Goal: Task Accomplishment & Management: Manage account settings

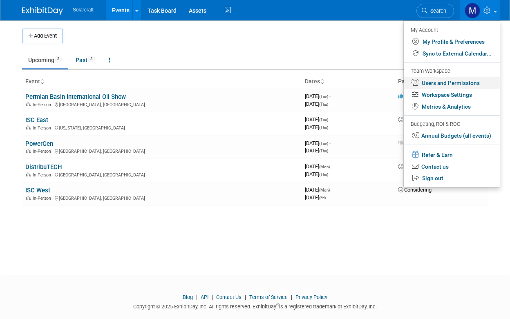
click at [466, 84] on link "Users and Permissions" at bounding box center [452, 83] width 96 height 12
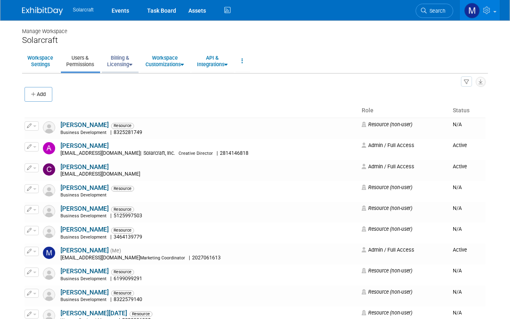
click at [128, 67] on link "Billing & Licensing" at bounding box center [120, 61] width 36 height 20
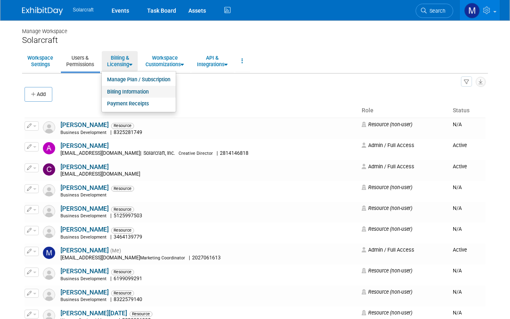
click at [139, 91] on link "Billing Information" at bounding box center [139, 92] width 74 height 12
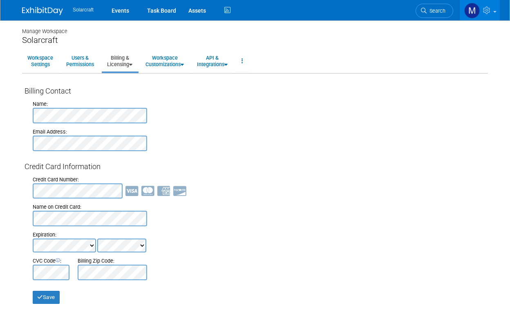
click at [123, 67] on link "Billing & Licensing" at bounding box center [120, 61] width 36 height 20
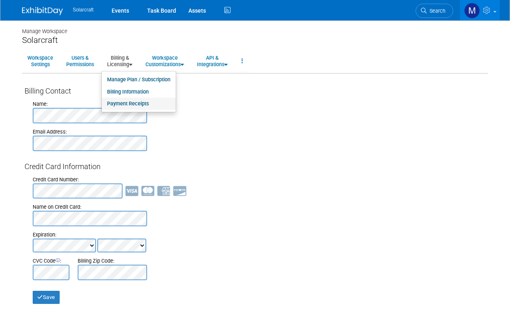
click at [132, 105] on link "Payment Receipts" at bounding box center [139, 104] width 74 height 12
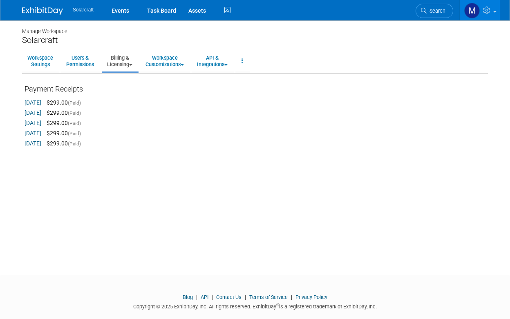
click at [41, 99] on link "[DATE]" at bounding box center [33, 102] width 17 height 7
click at [45, 8] on img at bounding box center [42, 11] width 41 height 8
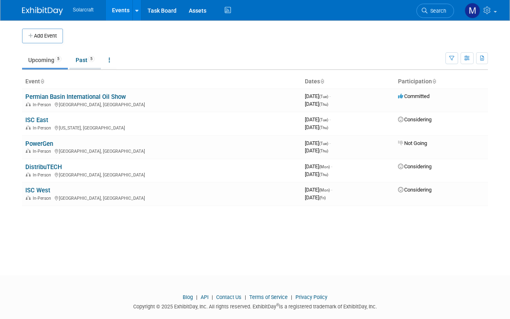
click at [86, 57] on link "Past 5" at bounding box center [84, 60] width 31 height 16
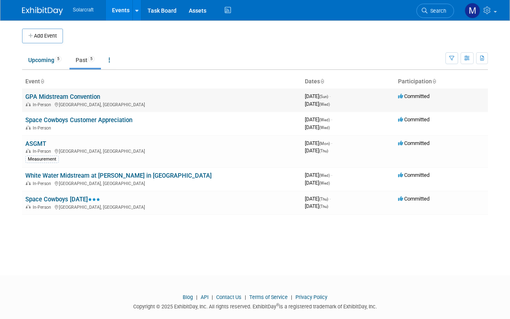
click at [74, 95] on link "GPA Midstream Convention" at bounding box center [62, 96] width 75 height 7
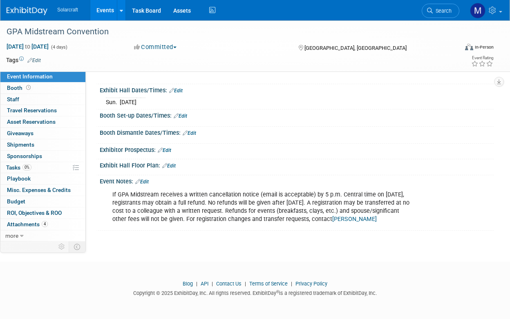
scroll to position [84, 0]
click at [47, 130] on link "0 Giveaways 0" at bounding box center [42, 133] width 85 height 11
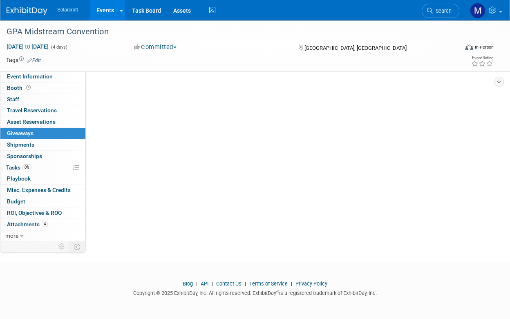
scroll to position [0, 0]
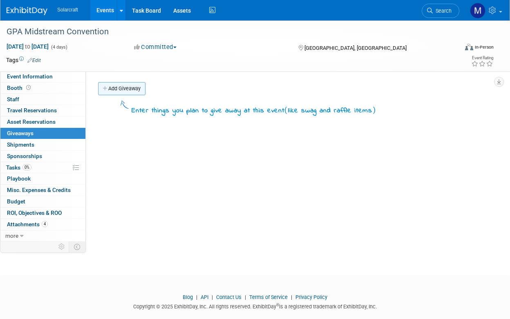
click at [121, 82] on link "Add Giveaway" at bounding box center [121, 88] width 47 height 13
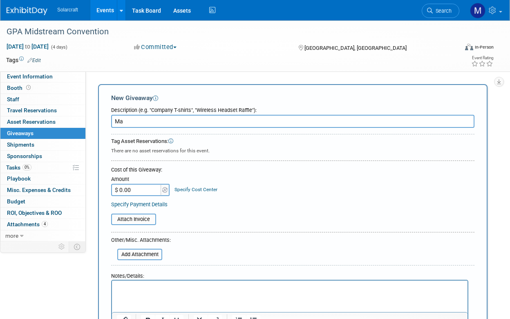
type input "M"
click at [178, 79] on div "Event Website: Edit https://www.gpamidstreamconvention.org/ Event Venue Name: M…" at bounding box center [290, 154] width 408 height 166
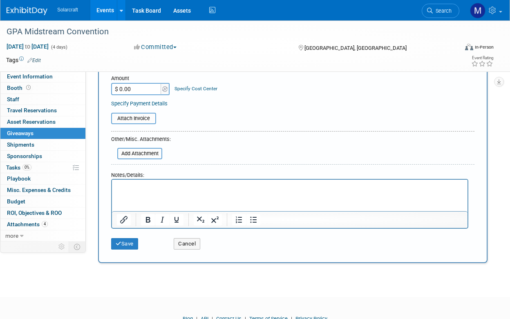
scroll to position [107, 0]
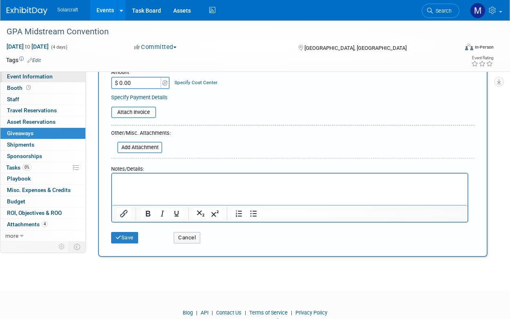
click at [36, 76] on span "Event Information" at bounding box center [30, 76] width 46 height 7
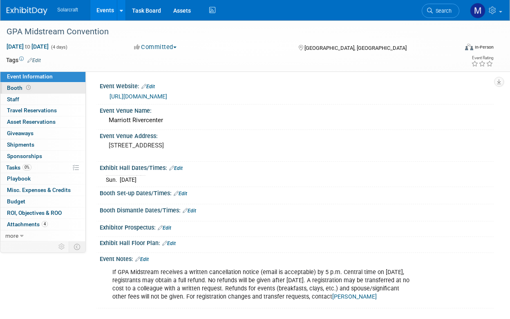
click at [19, 90] on span "Booth" at bounding box center [19, 88] width 25 height 7
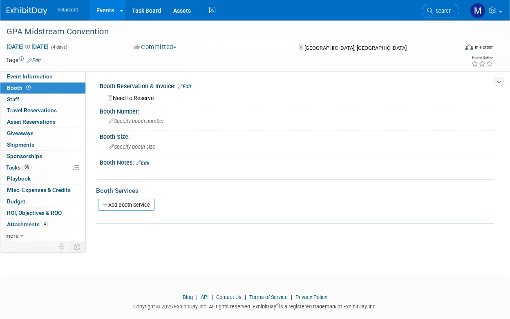
click at [190, 85] on link "Edit" at bounding box center [184, 87] width 13 height 6
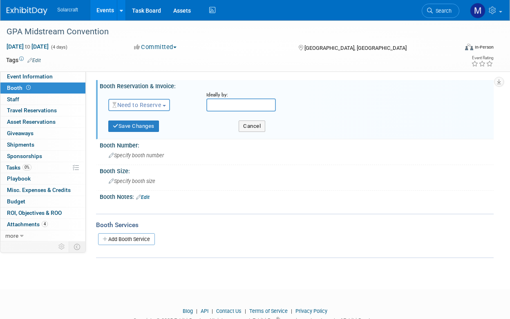
click at [127, 105] on span "Need to Reserve" at bounding box center [136, 105] width 49 height 7
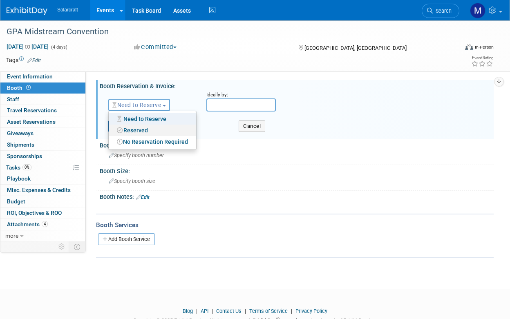
click at [143, 128] on link "Reserved" at bounding box center [152, 130] width 87 height 11
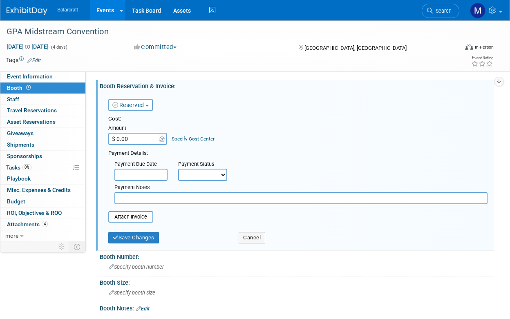
drag, startPoint x: 135, startPoint y: 135, endPoint x: 96, endPoint y: 134, distance: 38.4
click at [96, 134] on div "Booth Reservation & Invoice: Edit Reserved Need to Reserve Reserved No Reservat…" at bounding box center [295, 165] width 398 height 171
type input "$ 2,500.00"
select select "1"
click at [145, 236] on button "Save Changes" at bounding box center [133, 237] width 51 height 11
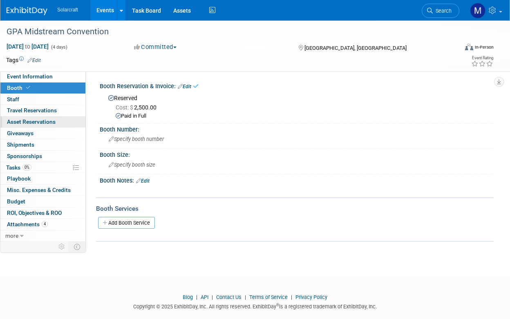
click at [31, 122] on span "Asset Reservations 0" at bounding box center [31, 122] width 49 height 7
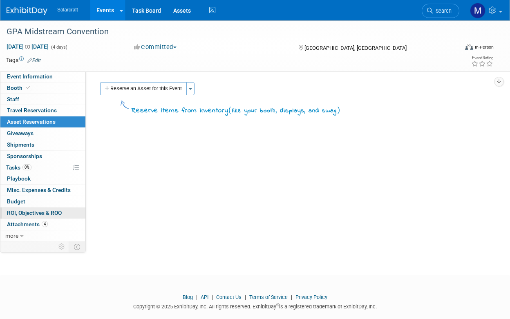
click at [54, 211] on span "ROI, Objectives & ROO 0" at bounding box center [34, 213] width 55 height 7
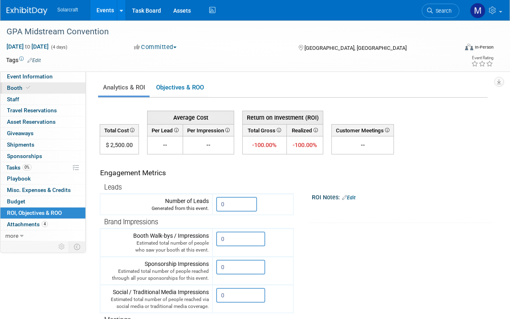
click at [52, 88] on link "Booth" at bounding box center [42, 88] width 85 height 11
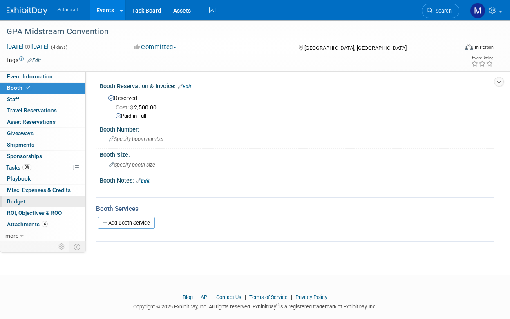
click at [45, 200] on link "Budget" at bounding box center [42, 201] width 85 height 11
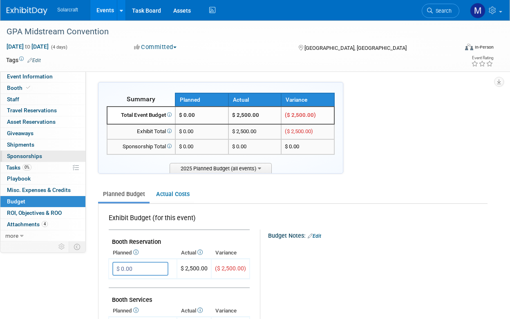
click at [53, 152] on link "0 Sponsorships 0" at bounding box center [42, 156] width 85 height 11
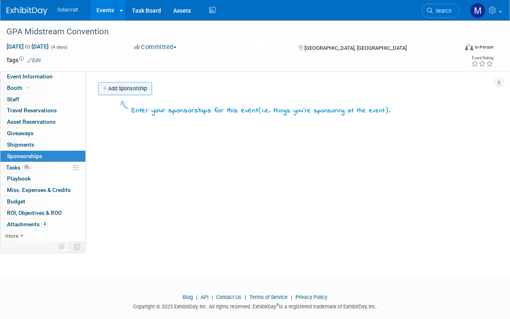
click at [134, 94] on link "Add Sponsorship" at bounding box center [125, 88] width 54 height 13
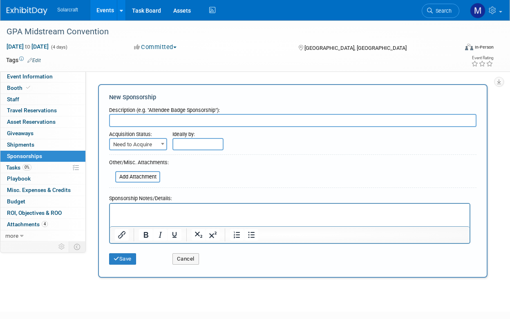
click at [155, 143] on span "Need to Acquire" at bounding box center [138, 144] width 56 height 11
click at [178, 260] on button "Cancel" at bounding box center [185, 258] width 27 height 11
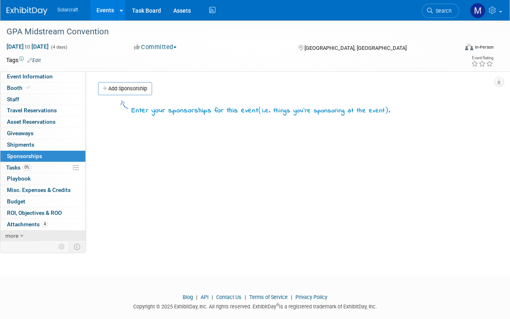
click at [18, 233] on span "more" at bounding box center [11, 236] width 13 height 7
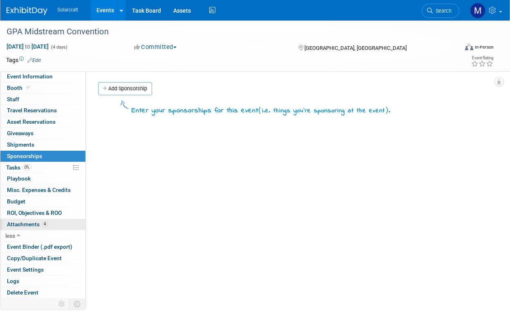
click at [33, 222] on span "Attachments 4" at bounding box center [27, 224] width 41 height 7
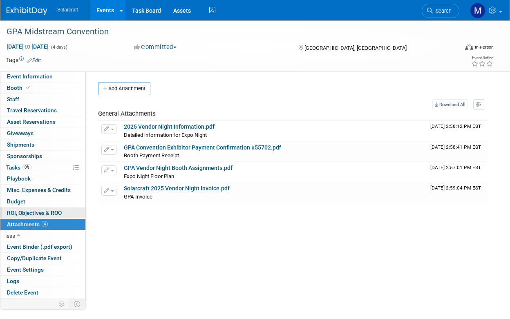
click at [33, 210] on span "ROI, Objectives & ROO 0" at bounding box center [34, 213] width 55 height 7
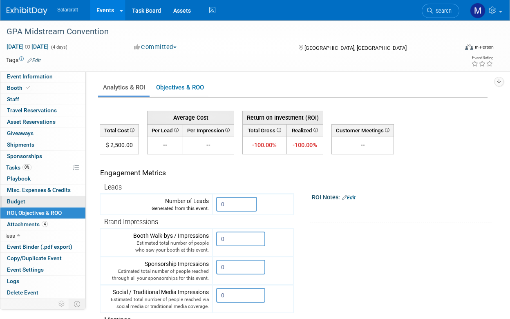
click at [27, 197] on link "Budget" at bounding box center [42, 201] width 85 height 11
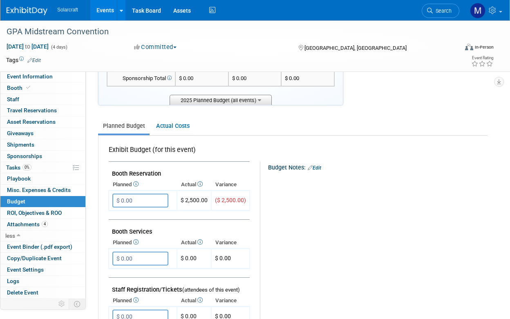
scroll to position [82, 0]
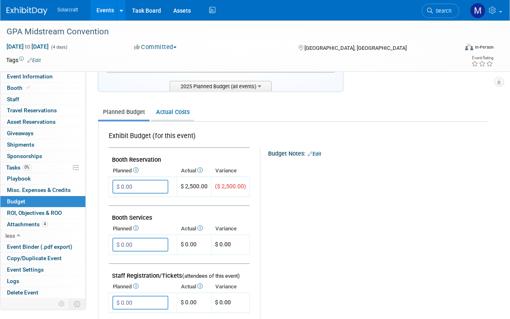
click at [173, 110] on link "Actual Costs" at bounding box center [172, 112] width 43 height 15
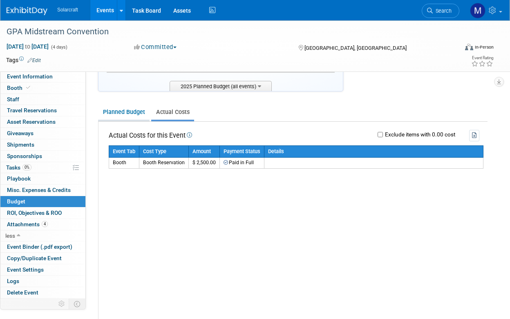
click at [123, 114] on link "Planned Budget" at bounding box center [123, 112] width 51 height 15
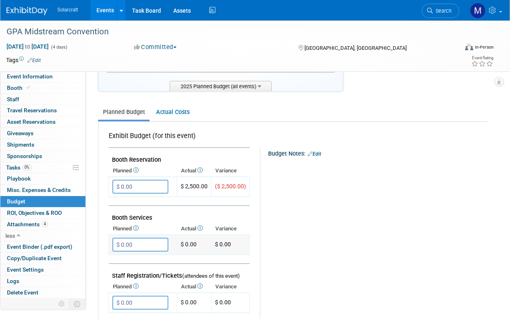
click at [143, 242] on input "$ 0.00" at bounding box center [140, 245] width 56 height 14
click at [194, 246] on td "$ 0.00" at bounding box center [194, 245] width 34 height 20
click at [192, 238] on td "$ 0.00" at bounding box center [194, 245] width 34 height 20
click at [14, 89] on span "Booth" at bounding box center [19, 88] width 25 height 7
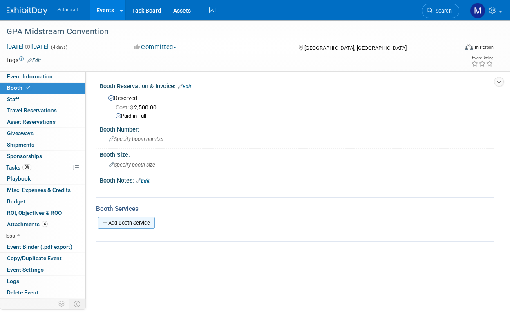
click at [139, 220] on link "Add Booth Service" at bounding box center [126, 223] width 57 height 12
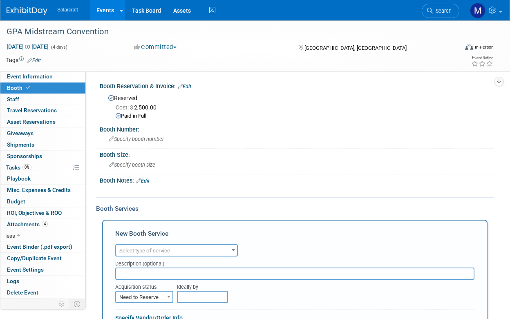
click at [149, 250] on span "Select type of service" at bounding box center [144, 251] width 51 height 6
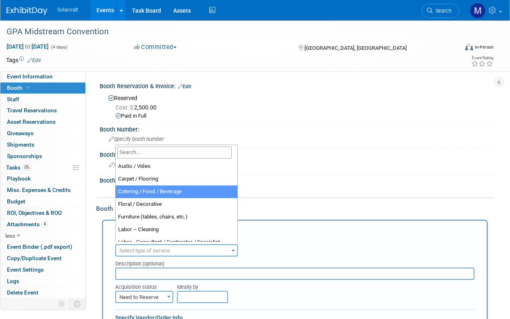
select select "22"
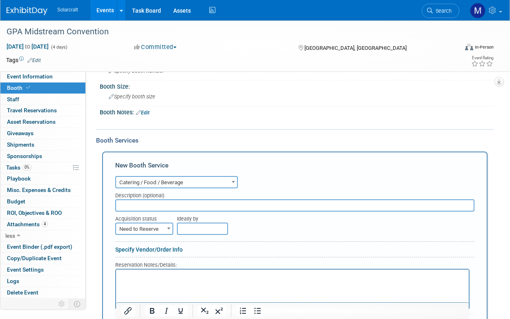
scroll to position [71, 0]
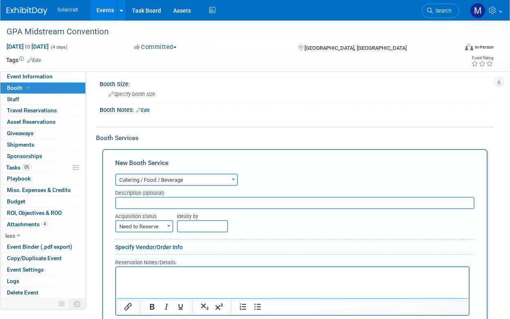
click at [132, 215] on div "Acquisition status" at bounding box center [139, 214] width 49 height 11
click at [136, 222] on span "Need to Reserve" at bounding box center [144, 226] width 56 height 11
select select "2"
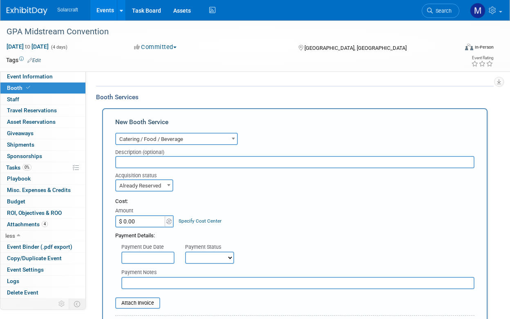
scroll to position [116, 0]
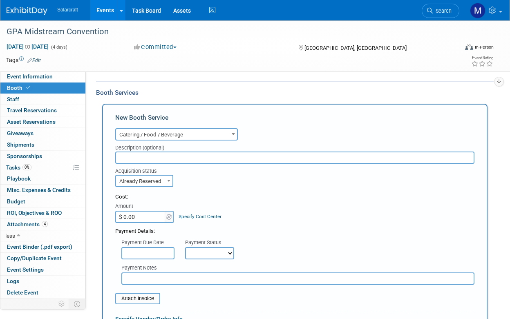
click at [142, 218] on input "$ 0.00" at bounding box center [140, 217] width 51 height 12
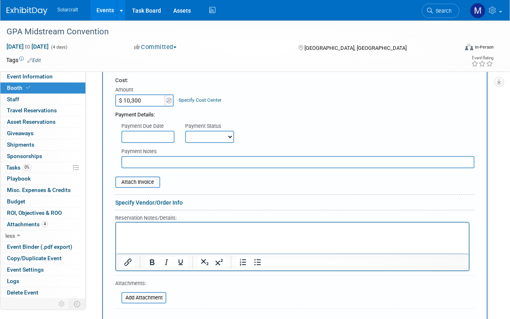
scroll to position [235, 0]
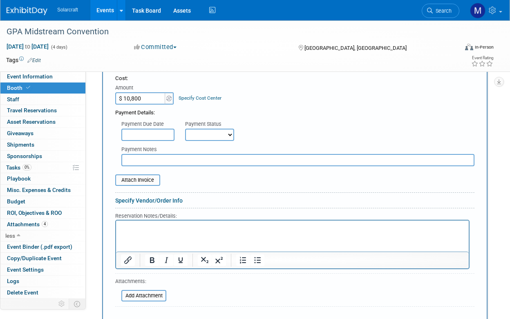
type input "$ 10,800.00"
select select "1"
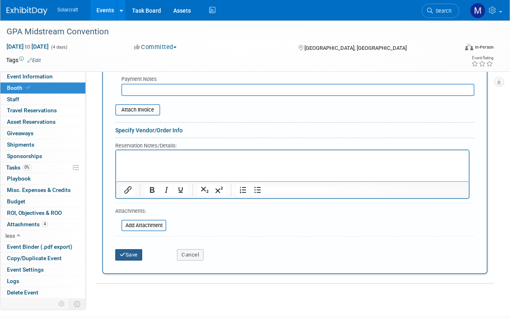
click at [139, 249] on button "Save" at bounding box center [128, 254] width 27 height 11
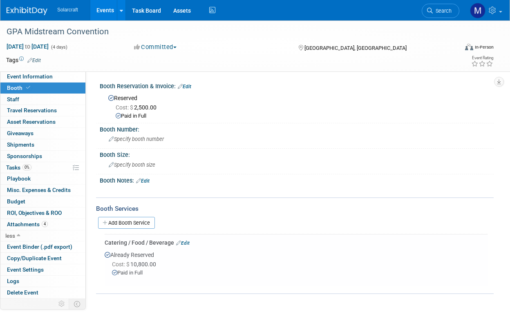
scroll to position [0, 0]
click at [46, 134] on link "0 Giveaways 0" at bounding box center [42, 133] width 85 height 11
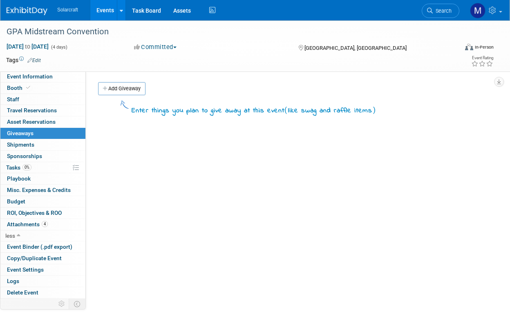
click at [121, 96] on div "Add Giveaway" at bounding box center [295, 89] width 398 height 15
click at [121, 94] on link "Add Giveaway" at bounding box center [121, 88] width 47 height 13
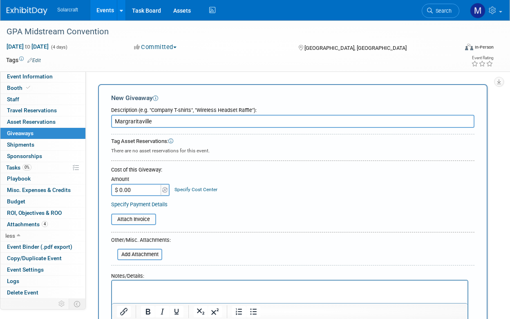
click at [140, 119] on input "Margraritaville" at bounding box center [292, 121] width 363 height 13
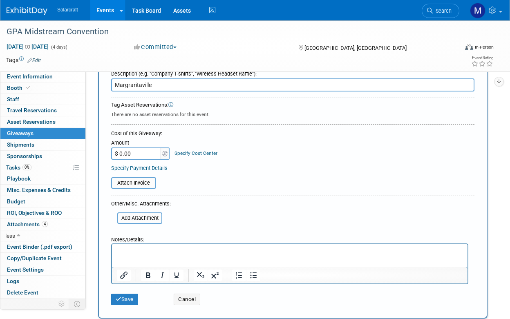
type input "Margraritaville"
drag, startPoint x: 138, startPoint y: 149, endPoint x: 111, endPoint y: 148, distance: 26.6
click at [111, 148] on input "$ 0.00" at bounding box center [136, 154] width 51 height 12
type input "$ 300.00"
click at [125, 294] on button "Save" at bounding box center [124, 299] width 27 height 11
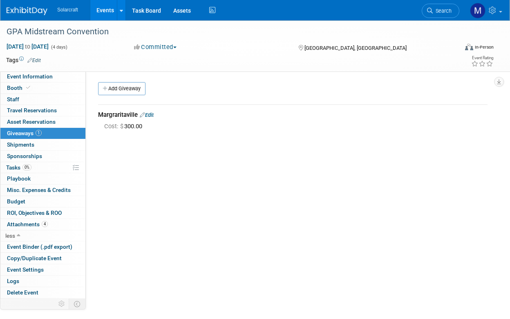
scroll to position [0, 0]
click at [17, 87] on span "Booth" at bounding box center [19, 88] width 25 height 7
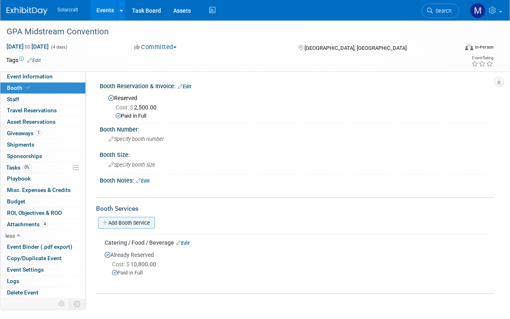
click at [130, 223] on link "Add Booth Service" at bounding box center [126, 223] width 57 height 12
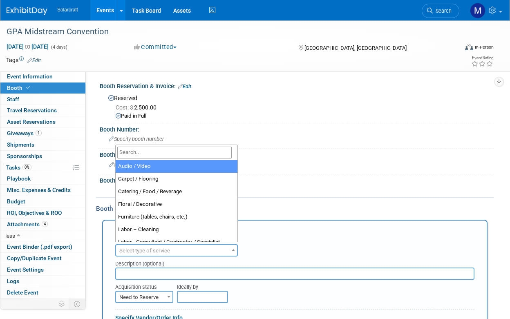
click at [140, 248] on span "Select type of service" at bounding box center [144, 251] width 51 height 6
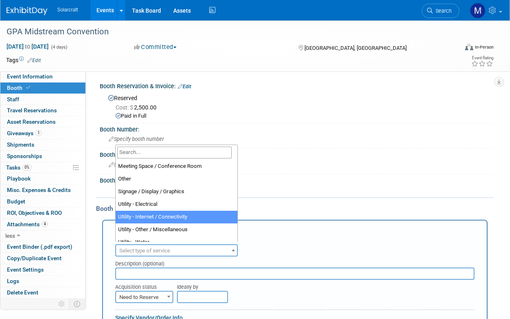
scroll to position [200, 0]
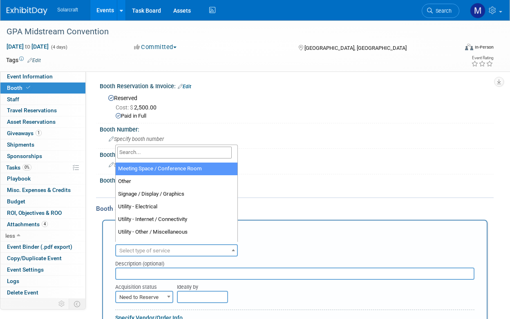
select select "20"
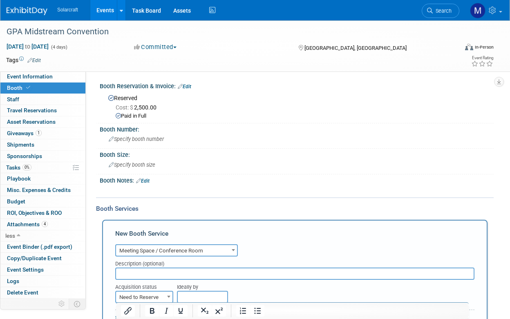
scroll to position [71, 0]
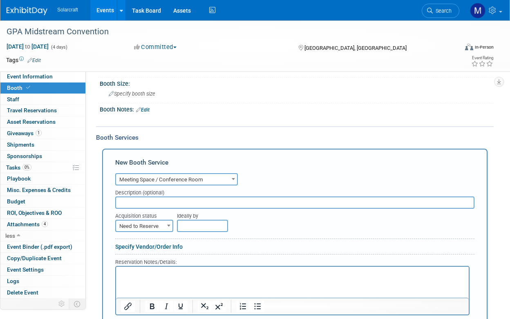
click at [136, 199] on input "text" at bounding box center [294, 203] width 359 height 12
type input "M"
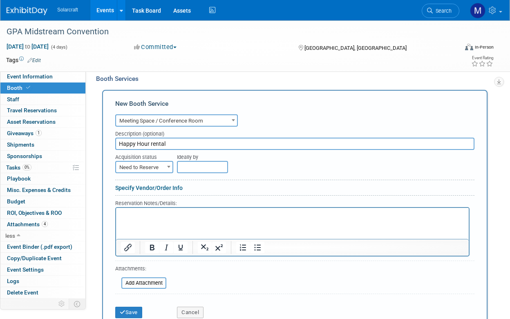
scroll to position [148, 0]
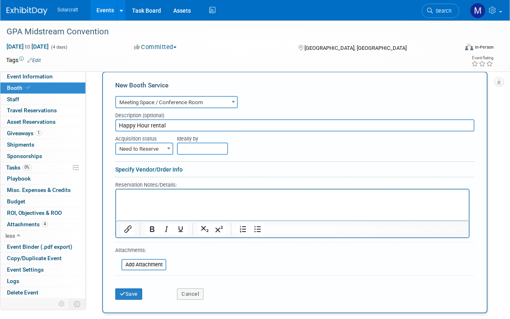
type input "Happy Hour rental"
click at [162, 146] on span "Need to Reserve" at bounding box center [144, 148] width 56 height 11
select select "2"
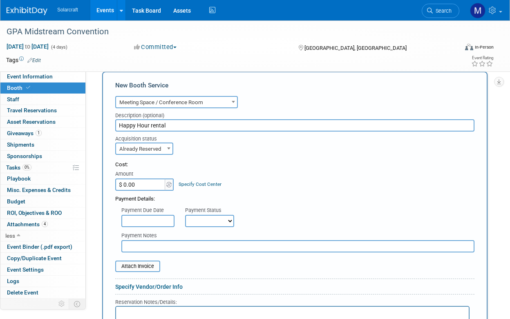
click at [140, 180] on input "$ 0.00" at bounding box center [140, 185] width 51 height 12
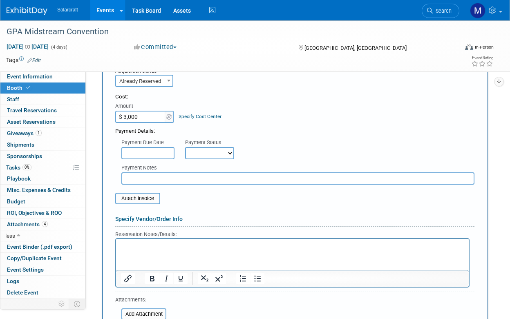
scroll to position [221, 0]
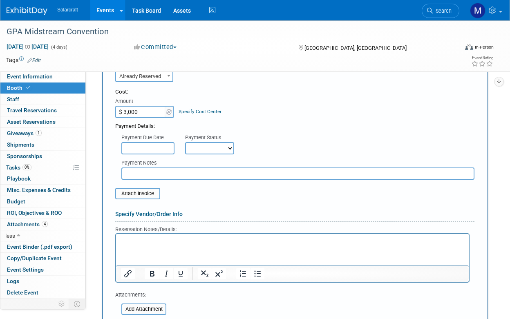
type input "$ 3,000.00"
select select "1"
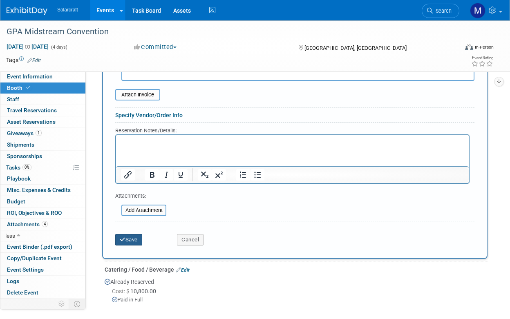
click at [136, 234] on button "Save" at bounding box center [128, 239] width 27 height 11
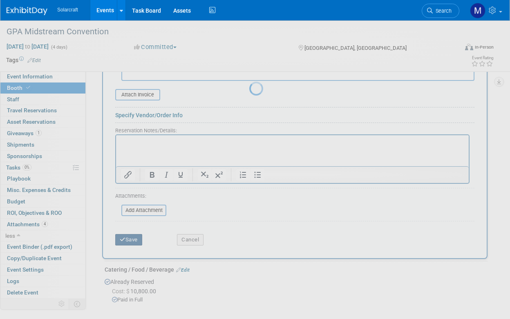
scroll to position [124, 0]
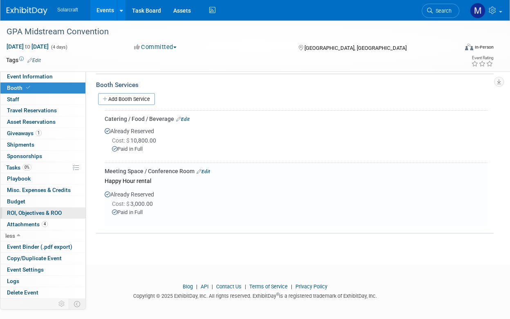
click at [24, 210] on span "ROI, Objectives & ROO 0" at bounding box center [34, 213] width 55 height 7
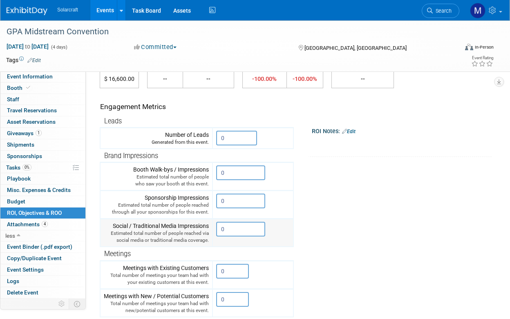
scroll to position [65, 0]
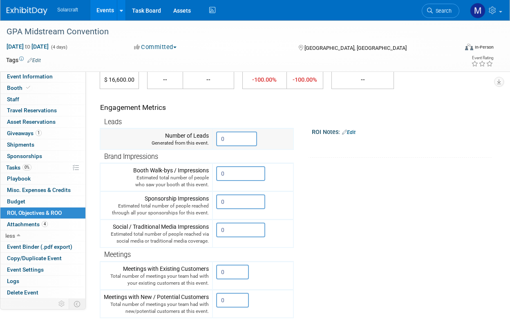
click at [226, 136] on input "0" at bounding box center [236, 139] width 41 height 15
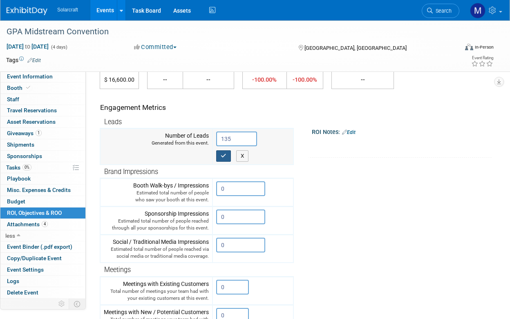
type input "135"
click at [224, 154] on icon "button" at bounding box center [224, 155] width 6 height 5
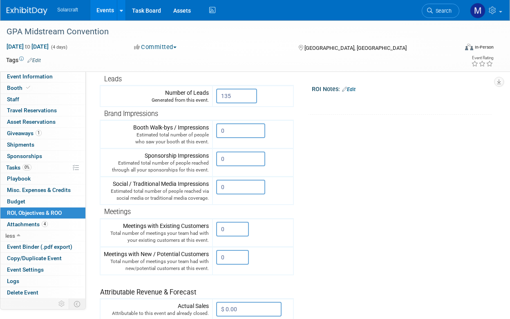
scroll to position [116, 0]
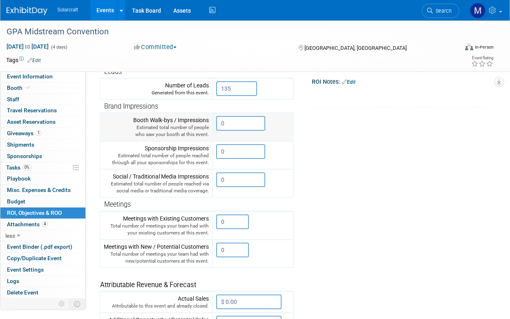
click at [232, 121] on input "0" at bounding box center [240, 123] width 49 height 15
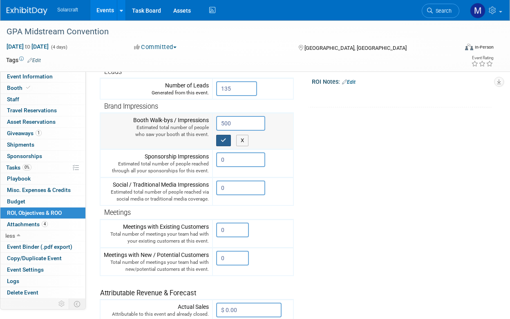
click at [224, 139] on icon "button" at bounding box center [224, 140] width 6 height 5
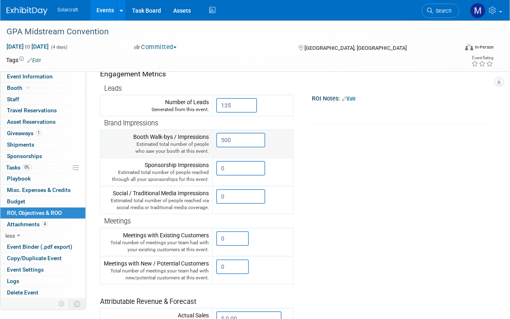
scroll to position [113, 0]
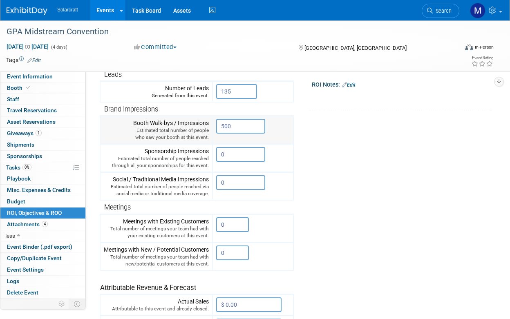
drag, startPoint x: 232, startPoint y: 126, endPoint x: 214, endPoint y: 125, distance: 18.1
click at [214, 125] on td "500 X" at bounding box center [253, 130] width 81 height 28
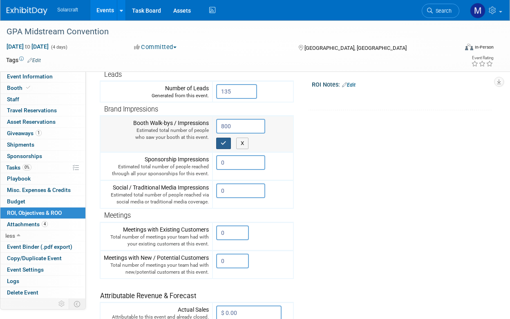
type input "800"
click at [225, 141] on icon "button" at bounding box center [224, 143] width 6 height 5
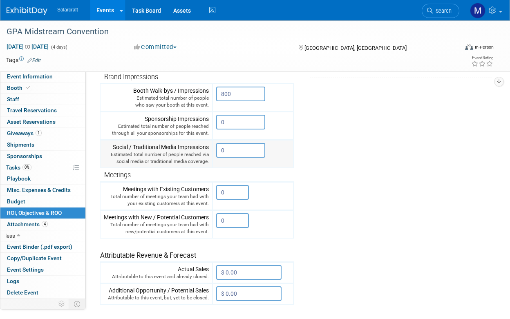
scroll to position [147, 0]
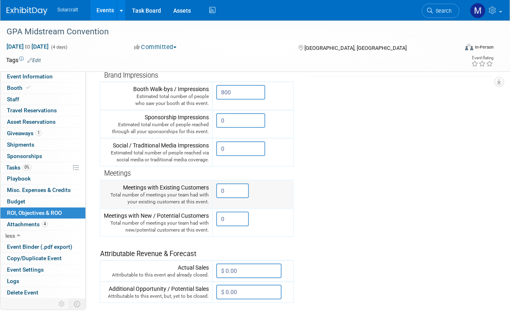
click at [235, 184] on input "0" at bounding box center [232, 191] width 33 height 15
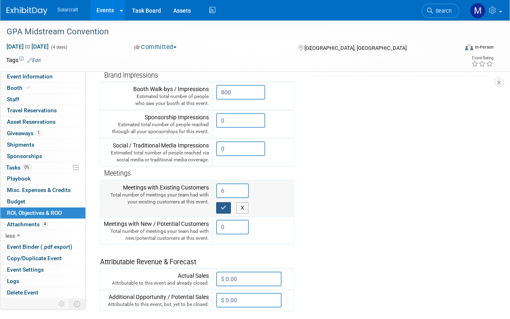
type input "6"
click at [228, 205] on button "button" at bounding box center [223, 207] width 15 height 11
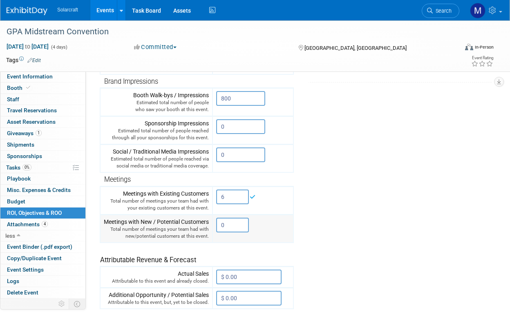
click at [231, 218] on input "0" at bounding box center [232, 225] width 33 height 15
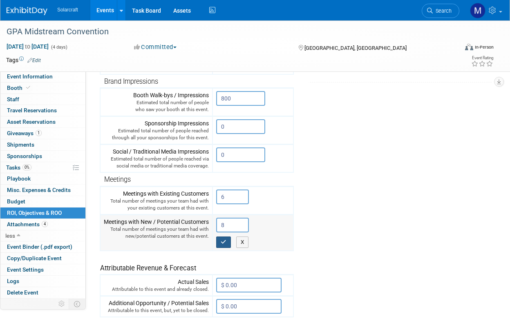
type input "8"
click at [225, 241] on button "button" at bounding box center [223, 242] width 15 height 11
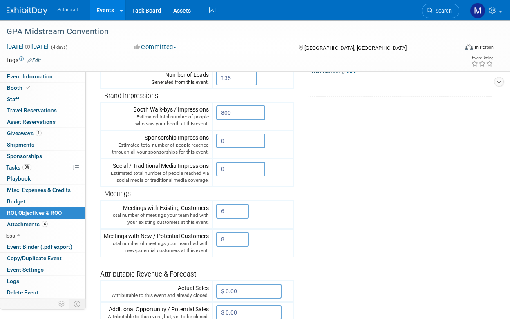
scroll to position [132, 0]
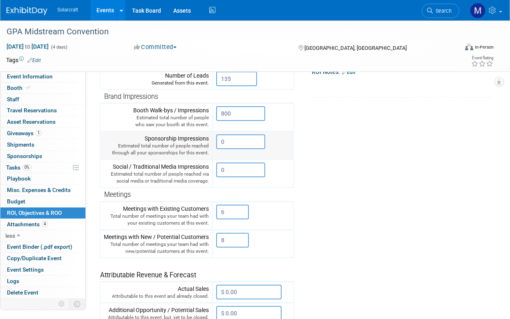
drag, startPoint x: 235, startPoint y: 143, endPoint x: 194, endPoint y: 139, distance: 41.1
click at [194, 139] on tr "Sponsorship Impressions Estimated total number of people reached through all yo…" at bounding box center [196, 146] width 193 height 28
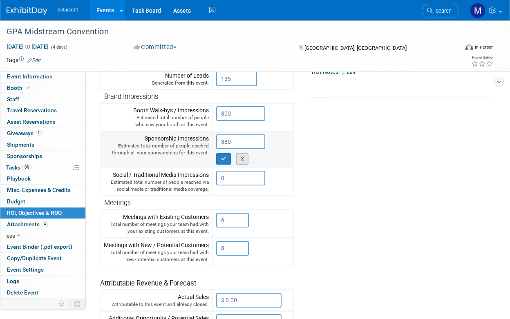
click at [242, 154] on button "X" at bounding box center [242, 158] width 13 height 11
type input "0"
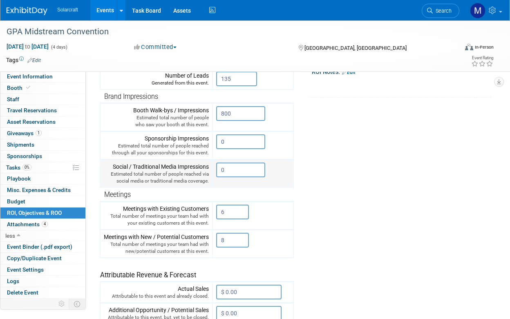
click at [233, 164] on input "0" at bounding box center [240, 170] width 49 height 15
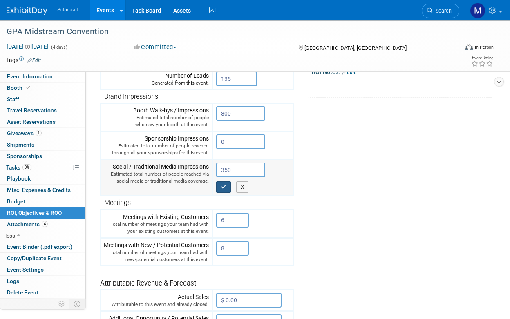
type input "350"
click at [227, 184] on button "button" at bounding box center [223, 186] width 15 height 11
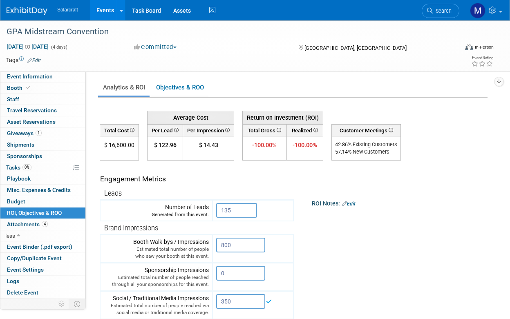
scroll to position [0, 0]
click at [187, 89] on link "Objectives & ROO 0" at bounding box center [179, 88] width 57 height 16
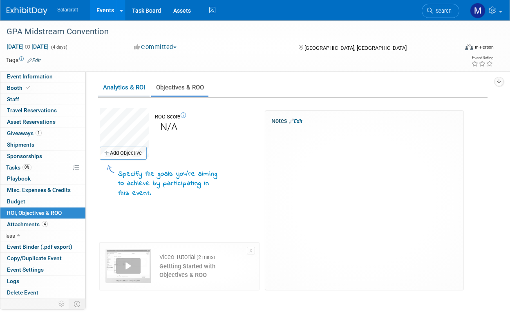
click at [114, 85] on link "Analytics & ROI" at bounding box center [123, 88] width 51 height 16
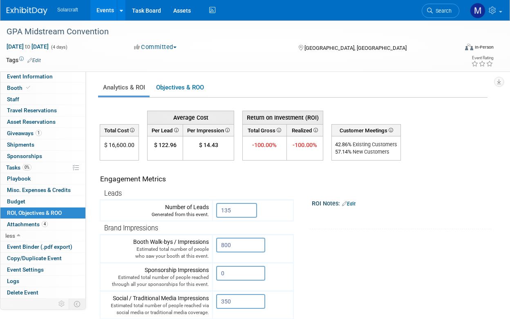
click at [49, 6] on link at bounding box center [32, 7] width 51 height 7
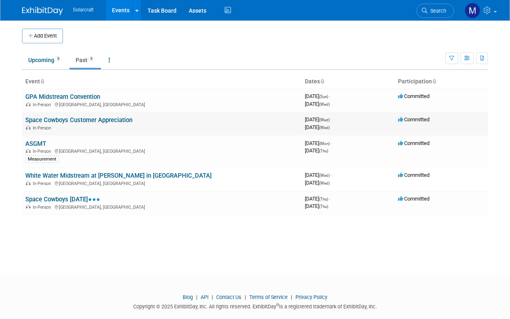
click at [88, 119] on link "Space Cowboys Customer Appreciation" at bounding box center [78, 119] width 107 height 7
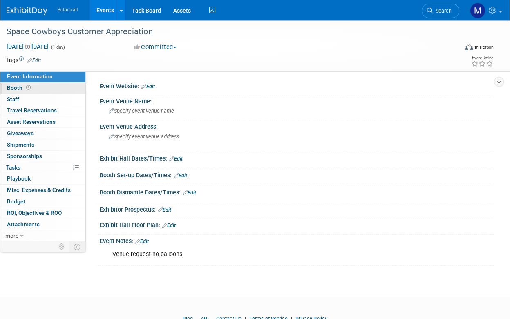
click at [15, 87] on span "Booth" at bounding box center [19, 88] width 25 height 7
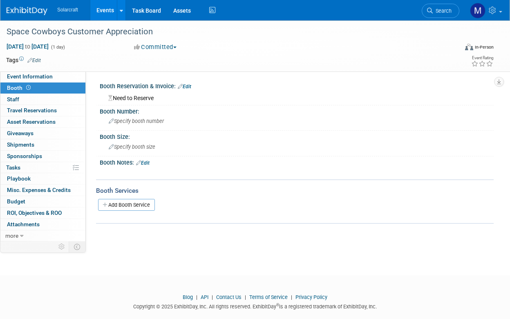
click at [30, 15] on img at bounding box center [27, 11] width 41 height 8
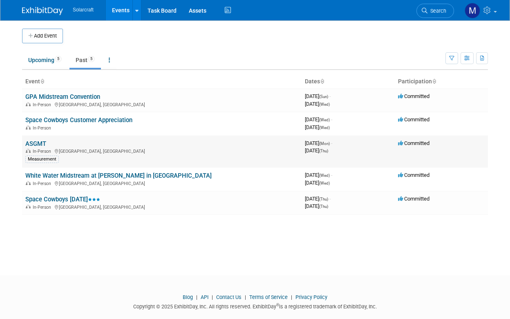
click at [35, 145] on link "ASGMT" at bounding box center [35, 143] width 21 height 7
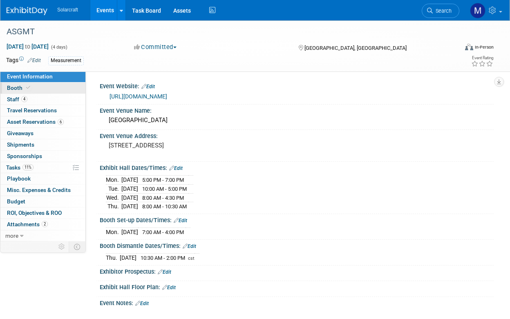
click at [13, 87] on span "Booth" at bounding box center [19, 88] width 25 height 7
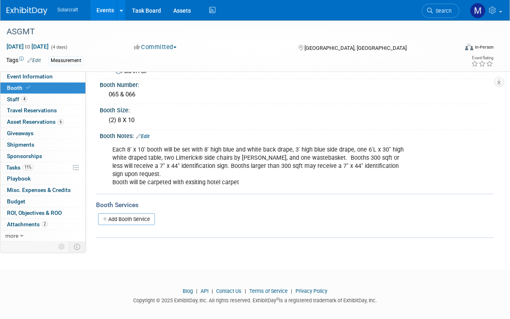
scroll to position [46, 0]
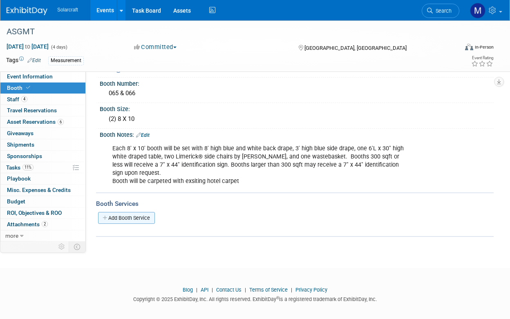
click at [139, 215] on link "Add Booth Service" at bounding box center [126, 218] width 57 height 12
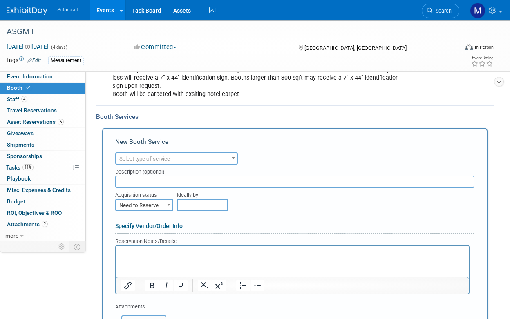
scroll to position [133, 0]
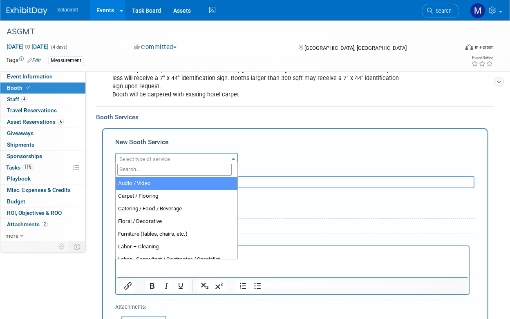
click at [159, 156] on span "Select type of service" at bounding box center [144, 159] width 51 height 6
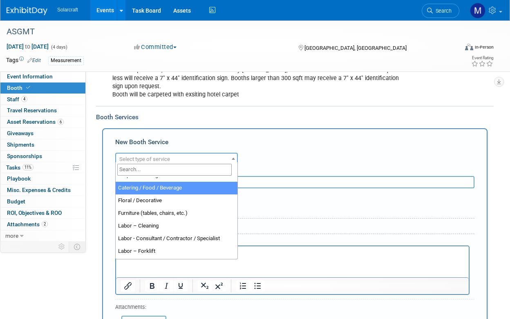
scroll to position [21, 0]
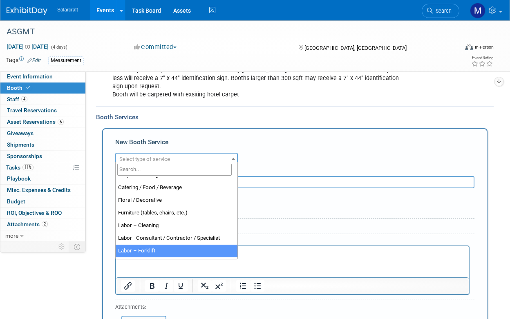
select select "13"
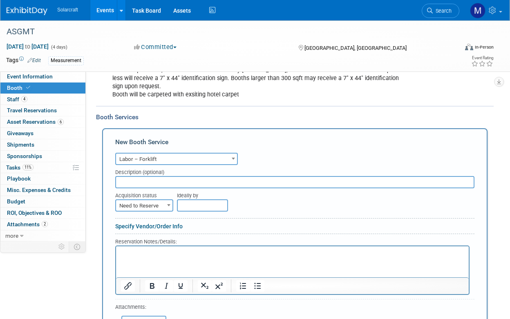
click at [146, 176] on input "text" at bounding box center [294, 182] width 359 height 12
click at [144, 201] on span "Need to Reserve" at bounding box center [144, 205] width 56 height 11
select select "2"
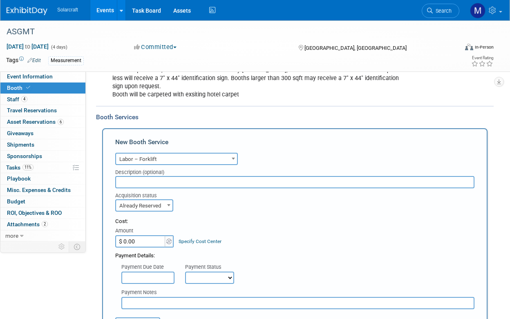
drag, startPoint x: 142, startPoint y: 239, endPoint x: 106, endPoint y: 239, distance: 36.0
click at [106, 239] on div "New Booth Service Audio / Video Carpet / Flooring Catering / Food / Beverage Fl…" at bounding box center [294, 307] width 385 height 359
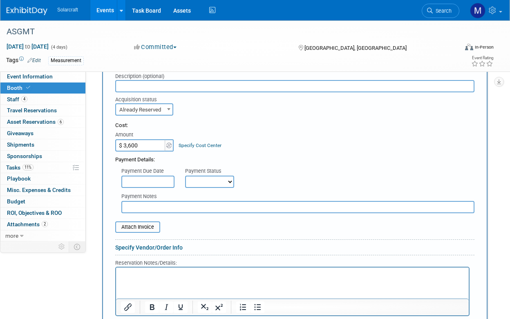
type input "$ 3,600.00"
click at [219, 168] on div "Payment Status" at bounding box center [212, 172] width 55 height 8
select select "1"
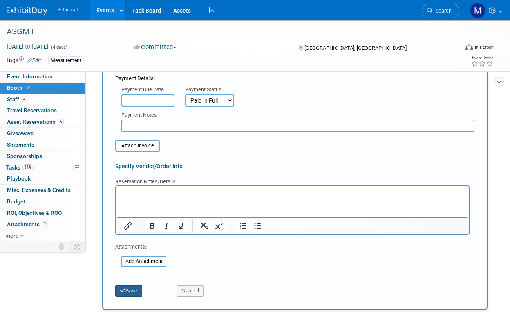
click at [130, 285] on button "Save" at bounding box center [128, 290] width 27 height 11
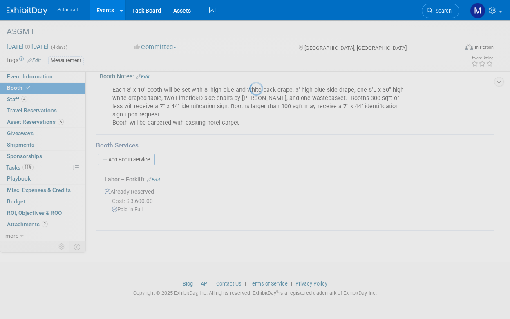
scroll to position [102, 0]
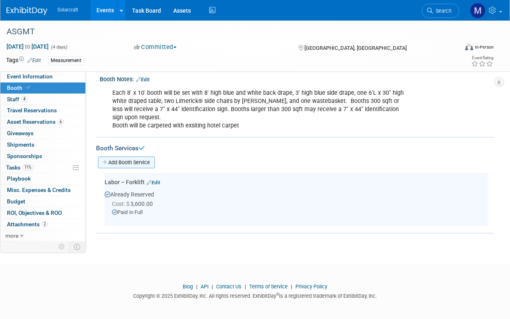
click at [148, 157] on link "Add Booth Service" at bounding box center [126, 163] width 57 height 12
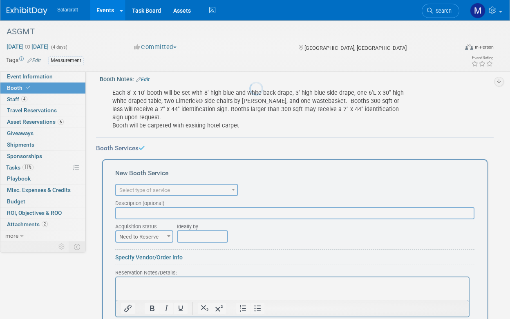
scroll to position [0, 0]
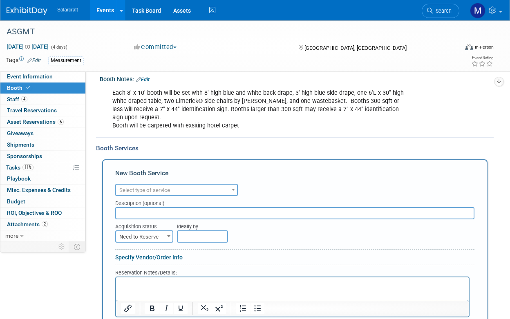
click at [141, 212] on input "text" at bounding box center [294, 213] width 359 height 12
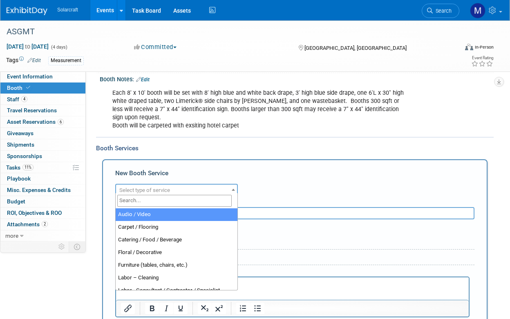
click at [170, 187] on span "Select type of service" at bounding box center [144, 190] width 51 height 6
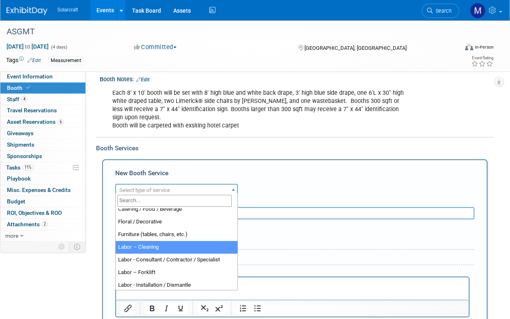
scroll to position [49, 0]
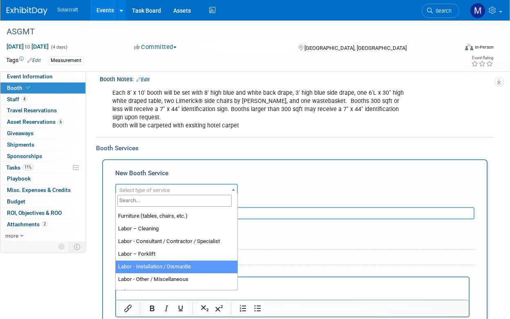
select select "11"
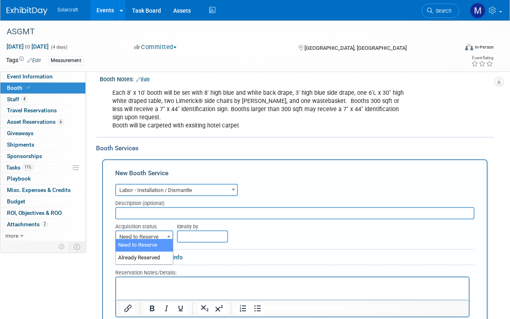
click at [159, 235] on span "Need to Reserve" at bounding box center [144, 236] width 56 height 11
select select "2"
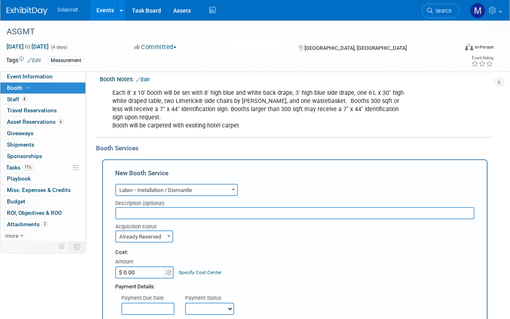
drag, startPoint x: 136, startPoint y: 269, endPoint x: 113, endPoint y: 268, distance: 22.9
type input "$ 212.56"
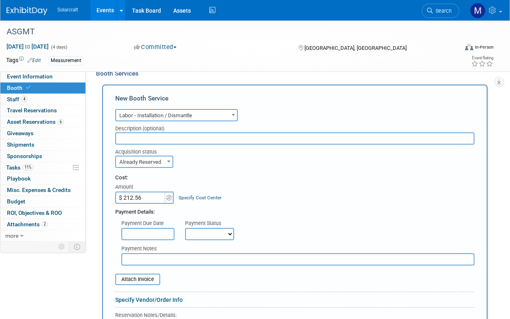
scroll to position [177, 0]
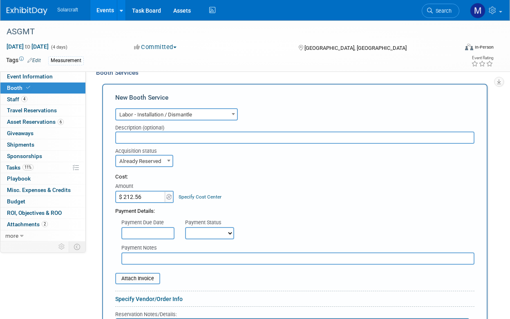
select select "1"
click at [275, 215] on div "Payment Due Date Payment Status Not Paid Yet Partially Paid Paid in Full Next P…" at bounding box center [294, 227] width 371 height 24
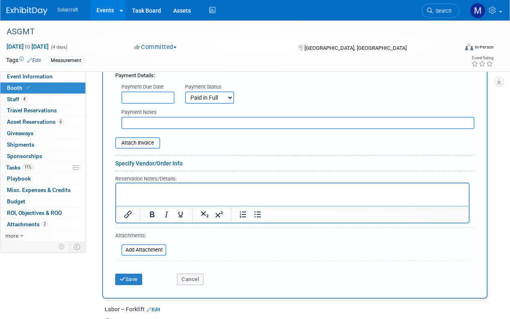
scroll to position [316, 0]
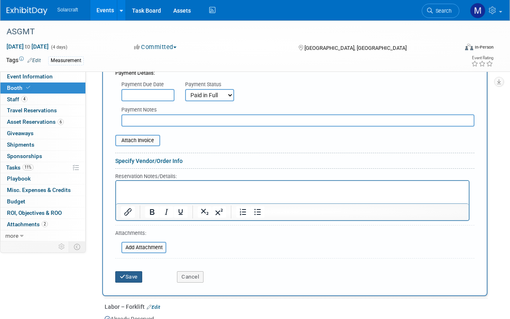
click at [138, 271] on button "Save" at bounding box center [128, 276] width 27 height 11
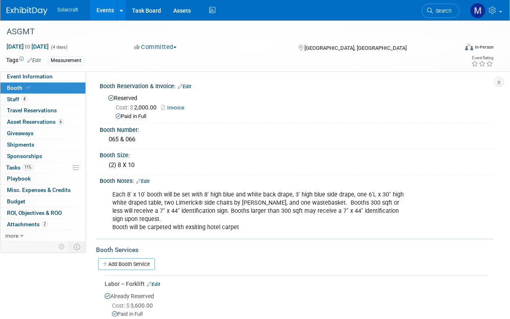
scroll to position [0, 0]
click at [31, 14] on img at bounding box center [27, 11] width 41 height 8
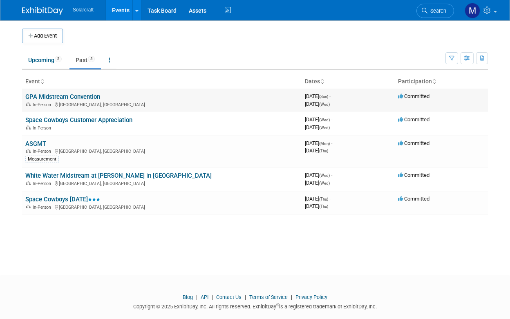
click at [77, 93] on link "GPA Midstream Convention" at bounding box center [62, 96] width 75 height 7
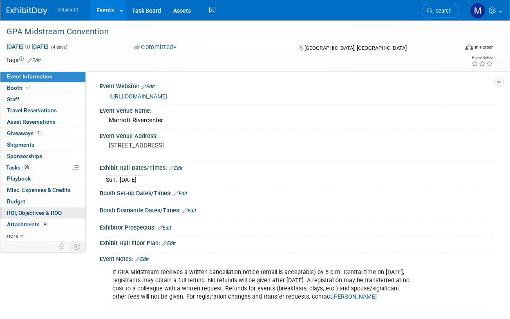
click at [31, 210] on span "ROI, Objectives & ROO 0" at bounding box center [34, 213] width 55 height 7
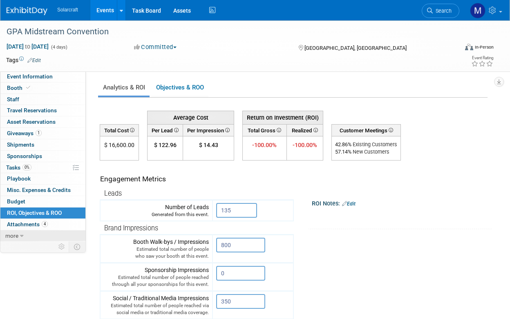
click at [19, 230] on link "more" at bounding box center [42, 235] width 85 height 11
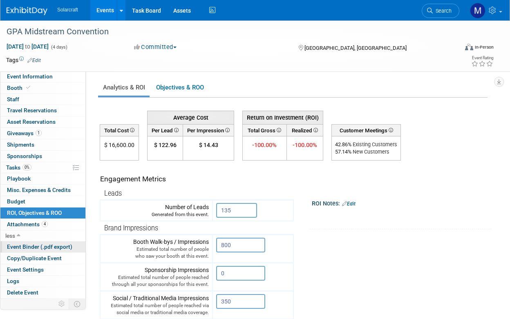
click at [33, 244] on span "Event Binder (.pdf export)" at bounding box center [39, 247] width 65 height 7
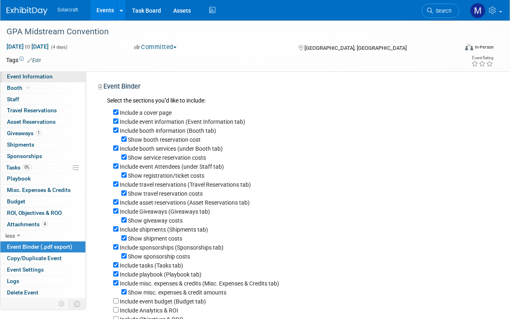
click at [43, 75] on span "Event Information" at bounding box center [30, 76] width 46 height 7
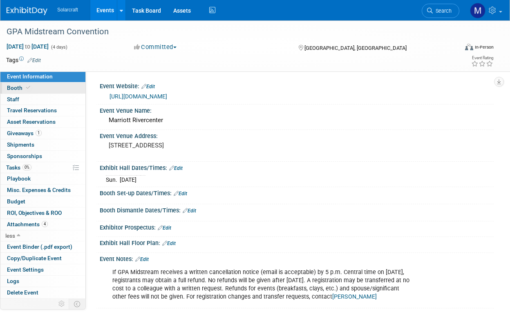
click at [44, 86] on link "Booth" at bounding box center [42, 88] width 85 height 11
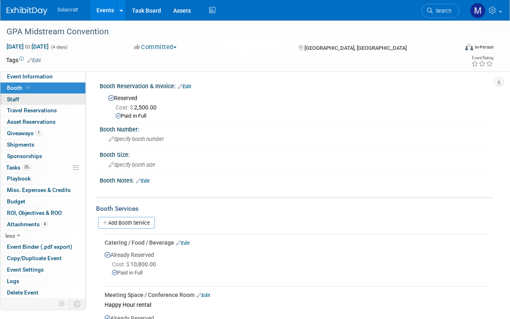
click at [51, 98] on link "0 Staff 0" at bounding box center [42, 99] width 85 height 11
